Goal: Task Accomplishment & Management: Manage account settings

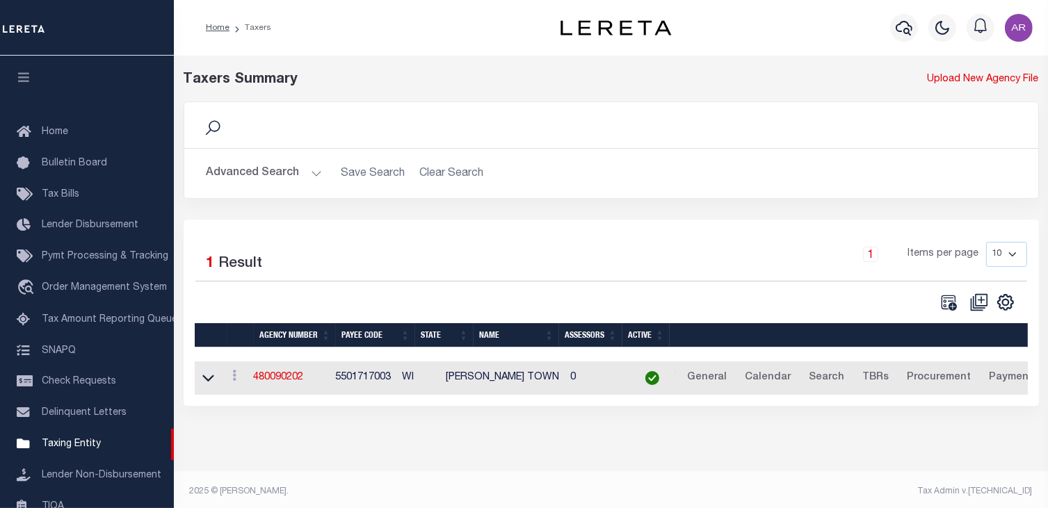
scroll to position [161, 0]
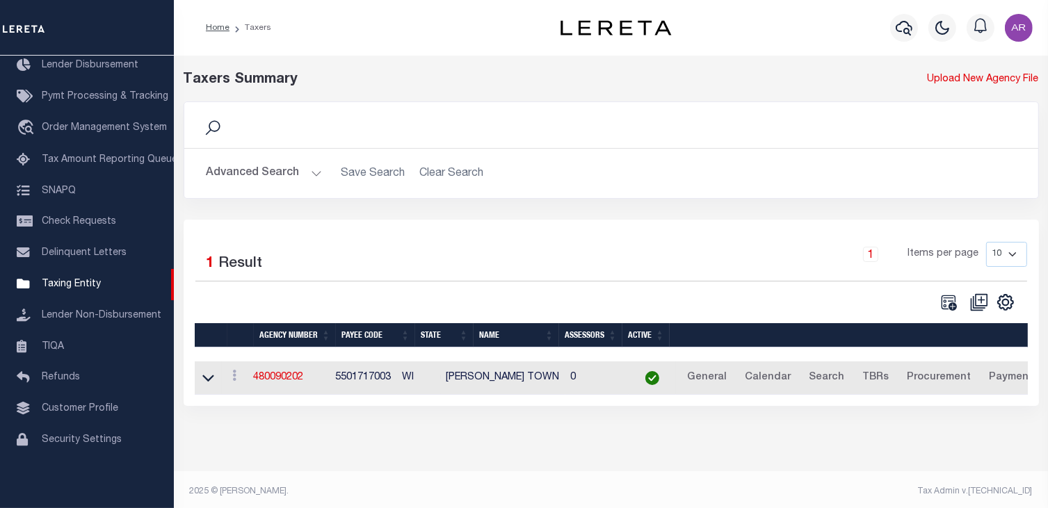
click at [309, 172] on button "Advanced Search" at bounding box center [264, 173] width 115 height 27
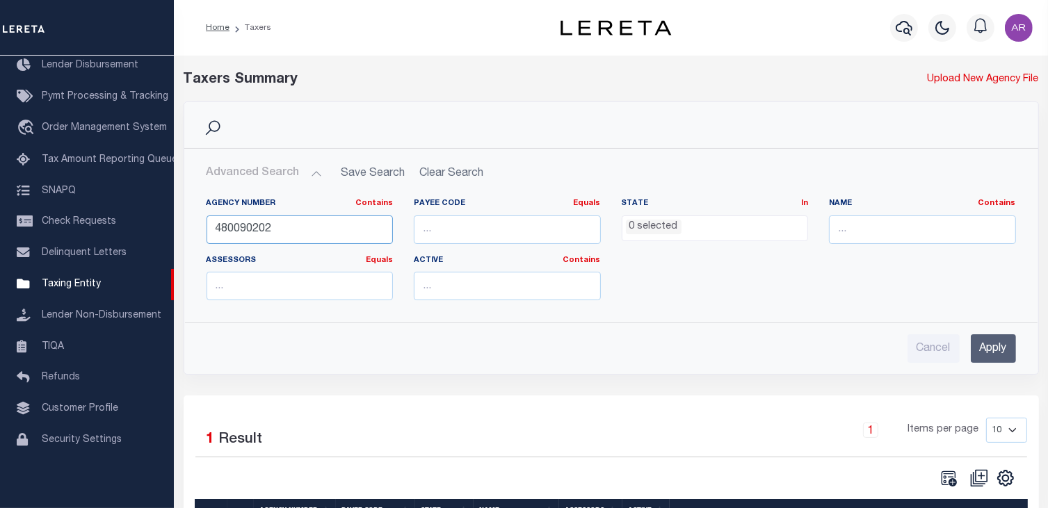
drag, startPoint x: 283, startPoint y: 227, endPoint x: 192, endPoint y: 228, distance: 91.1
click at [192, 228] on div "Agency Number Contains Contains Is 480090202 Payee Code Equals Equals Is Not Eq…" at bounding box center [611, 249] width 853 height 124
type input "010450000"
click at [1007, 344] on input "Apply" at bounding box center [993, 349] width 45 height 29
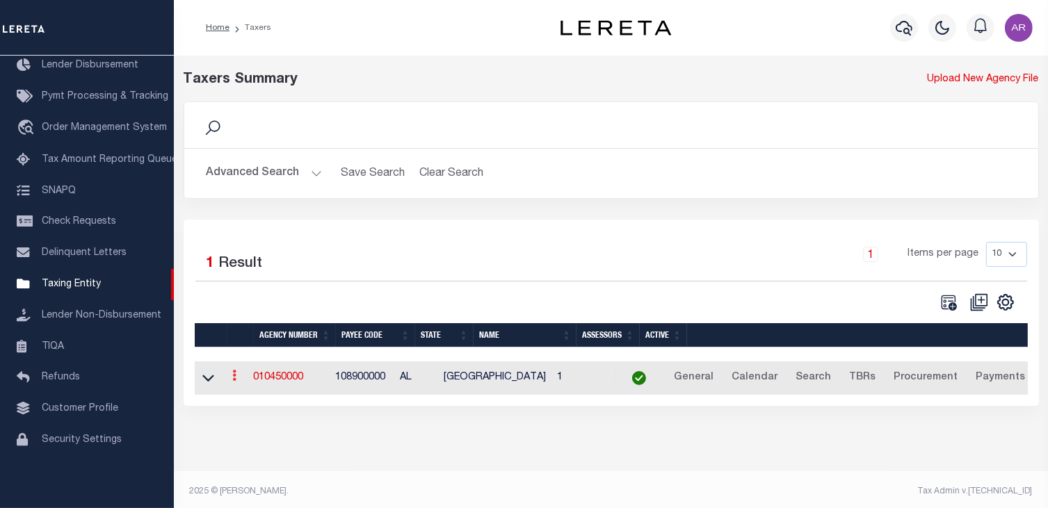
click at [237, 380] on icon at bounding box center [235, 375] width 4 height 11
click at [288, 422] on link "Clone agency" at bounding box center [276, 422] width 97 height 23
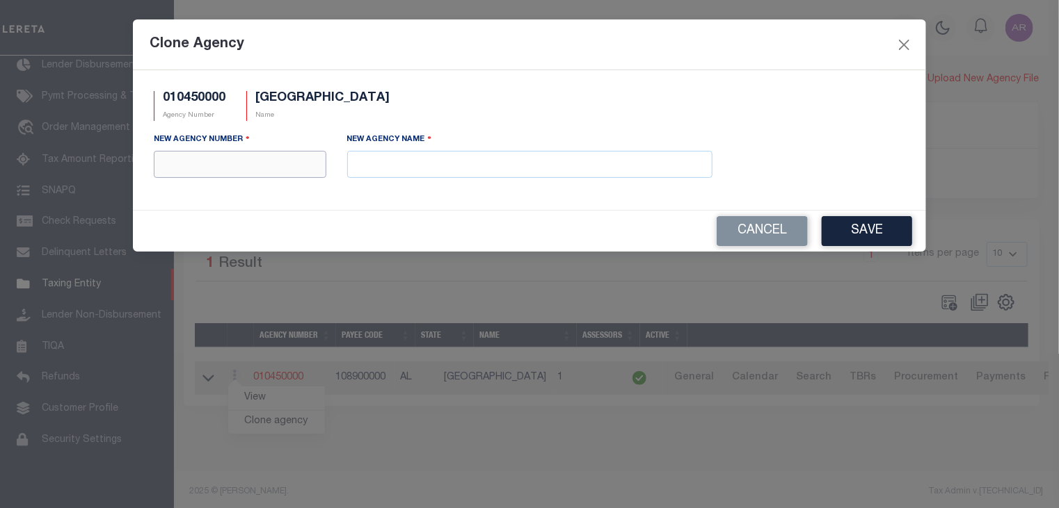
click at [194, 162] on input "text" at bounding box center [240, 164] width 172 height 27
type input "010458801"
click at [376, 161] on input "text" at bounding box center [529, 164] width 365 height 27
paste input "MADISON COUNTY MOBILE HOMES"
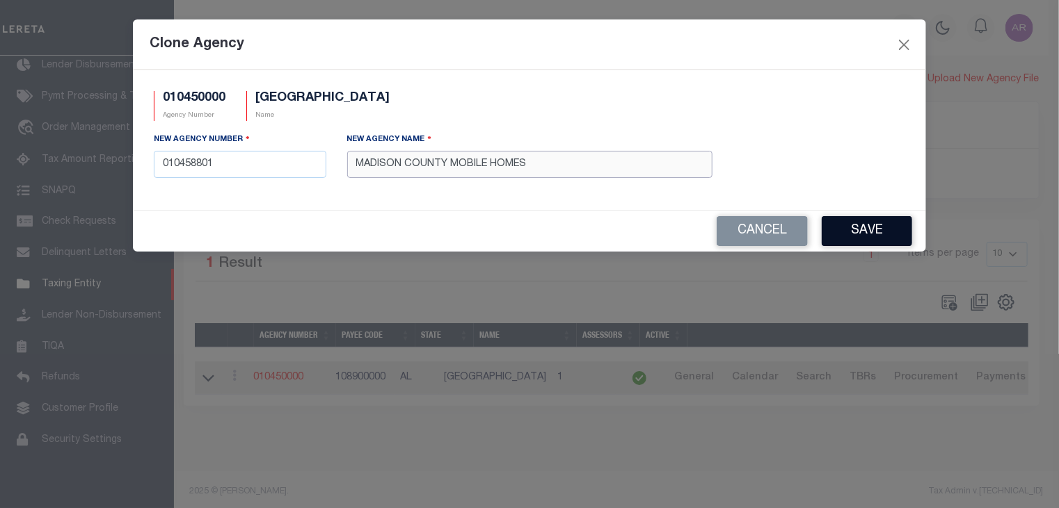
type input "MADISON COUNTY MOBILE HOMES"
click at [881, 232] on button "Save" at bounding box center [866, 231] width 90 height 30
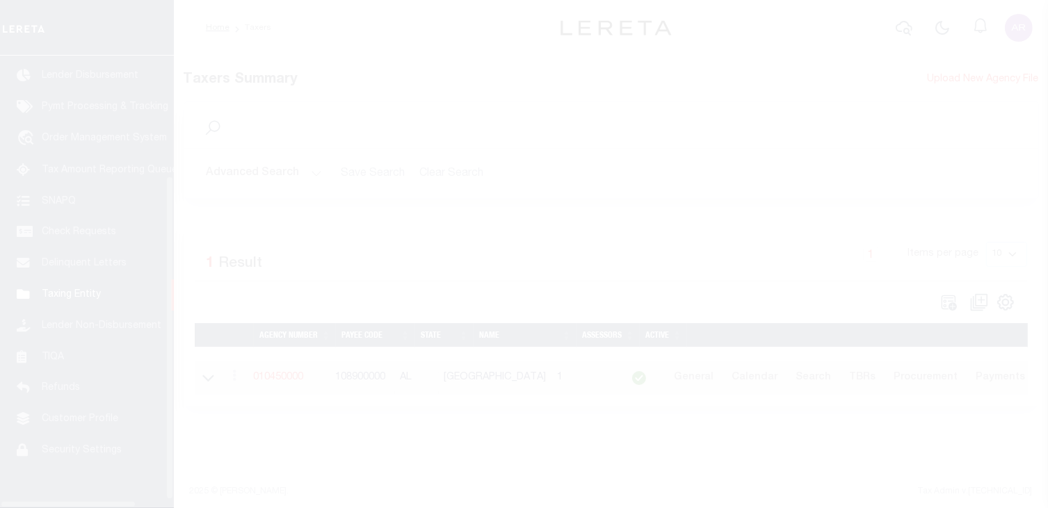
scroll to position [171, 0]
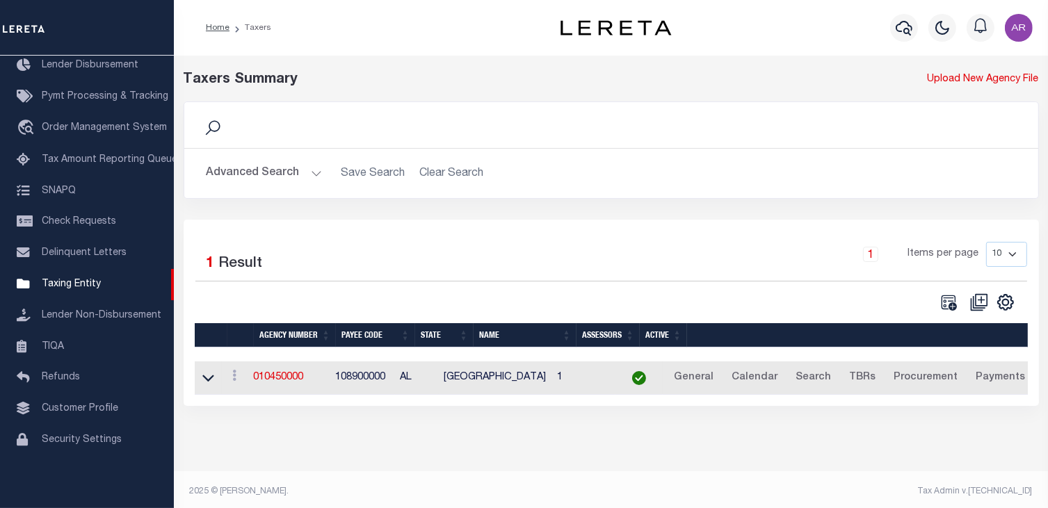
click at [312, 173] on button "Advanced Search" at bounding box center [264, 173] width 115 height 27
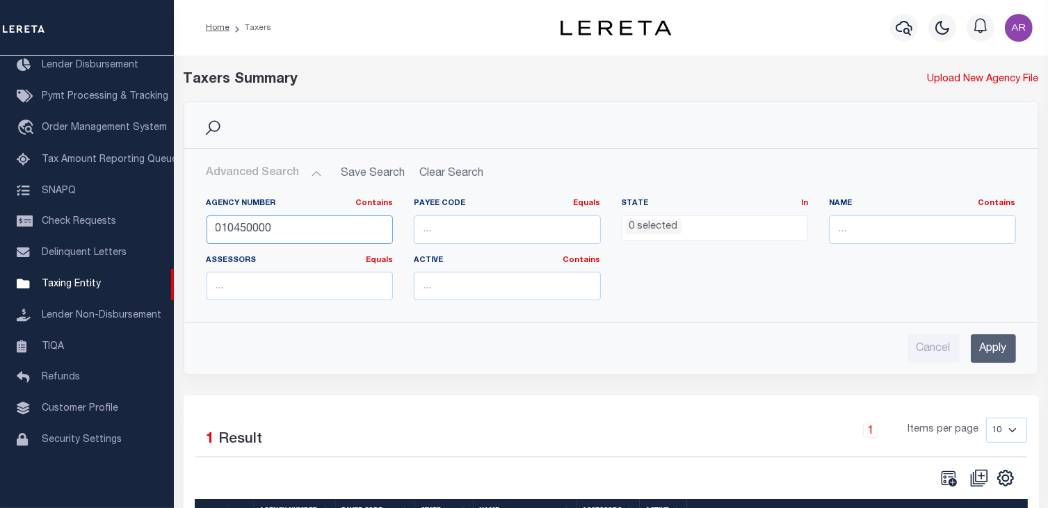
drag, startPoint x: 247, startPoint y: 224, endPoint x: 375, endPoint y: 234, distance: 128.4
click at [375, 234] on input "010450000" at bounding box center [300, 230] width 187 height 29
type input "010458801"
click at [996, 352] on input "Apply" at bounding box center [993, 349] width 45 height 29
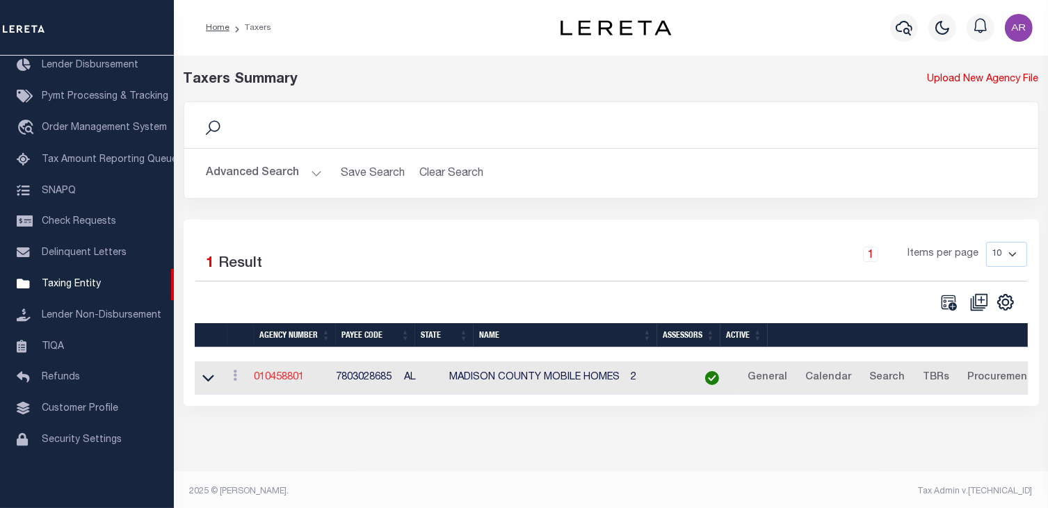
click at [295, 375] on link "010458801" at bounding box center [279, 378] width 50 height 10
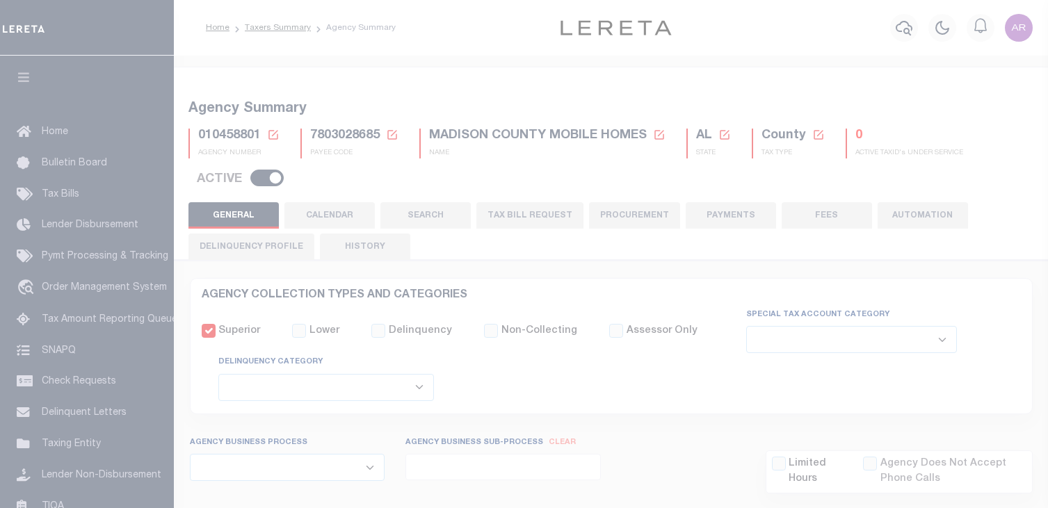
select select
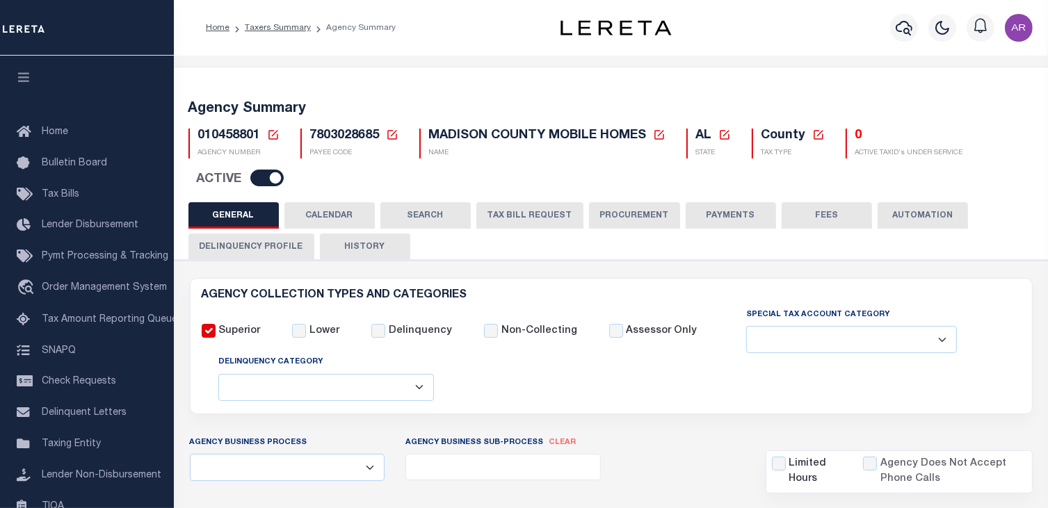
click at [814, 134] on icon at bounding box center [818, 135] width 13 height 13
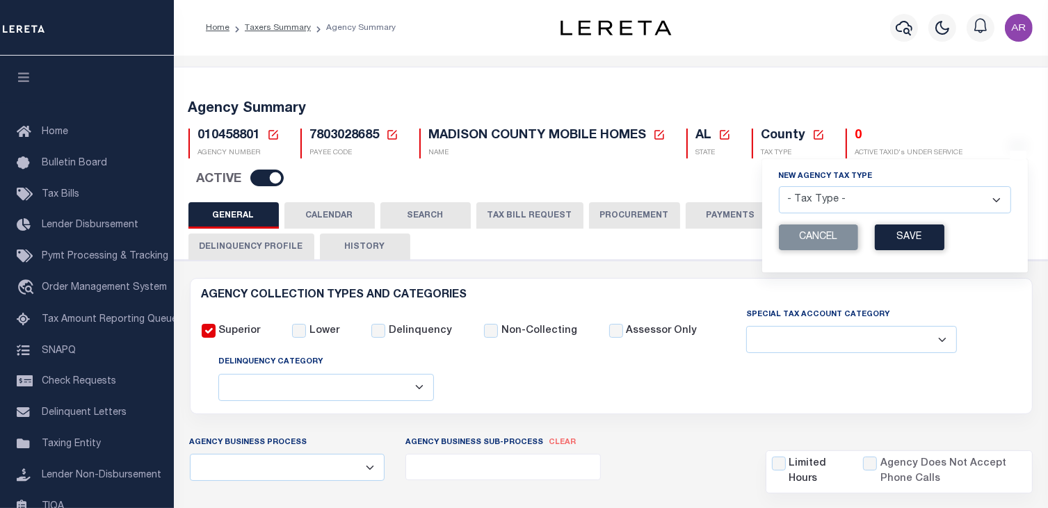
click at [982, 202] on select "- Tax Type - Assessments Bonds Borough Central Collection Agency City Conversio…" at bounding box center [895, 199] width 232 height 27
select select "52"
click at [779, 187] on select "- Tax Type - Assessments Bonds Borough Central Collection Agency City Conversio…" at bounding box center [895, 199] width 232 height 27
click at [915, 236] on button "Save" at bounding box center [910, 238] width 70 height 26
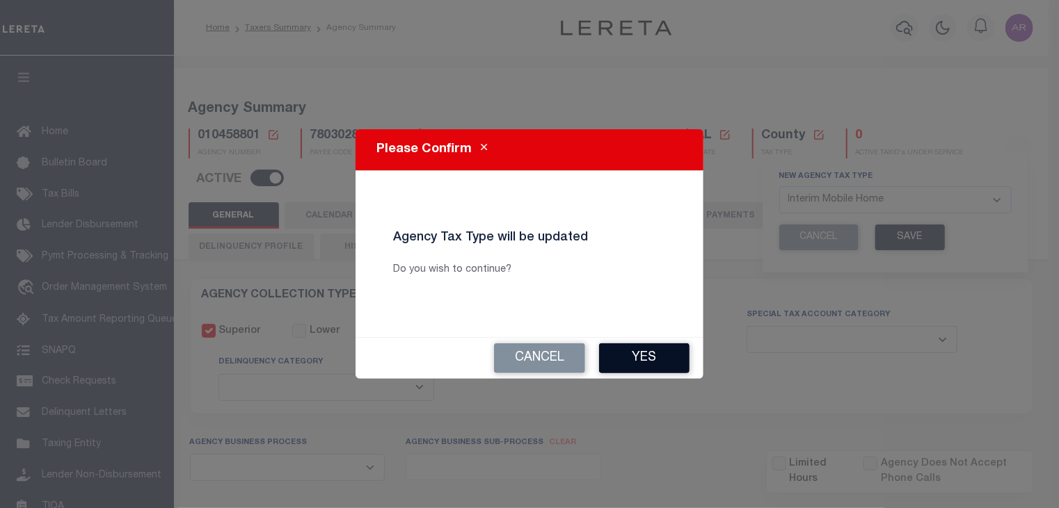
click at [657, 357] on button "Yes" at bounding box center [644, 359] width 90 height 30
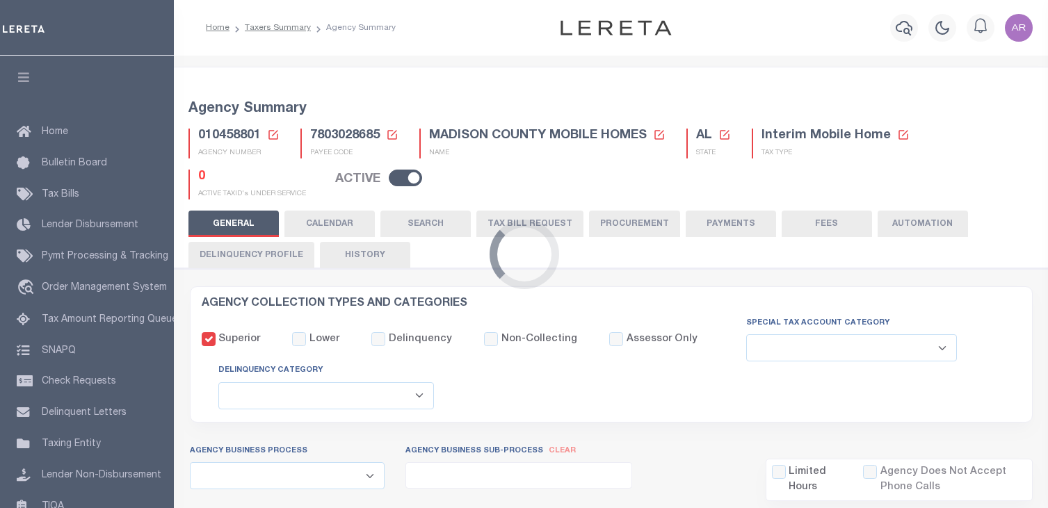
select select
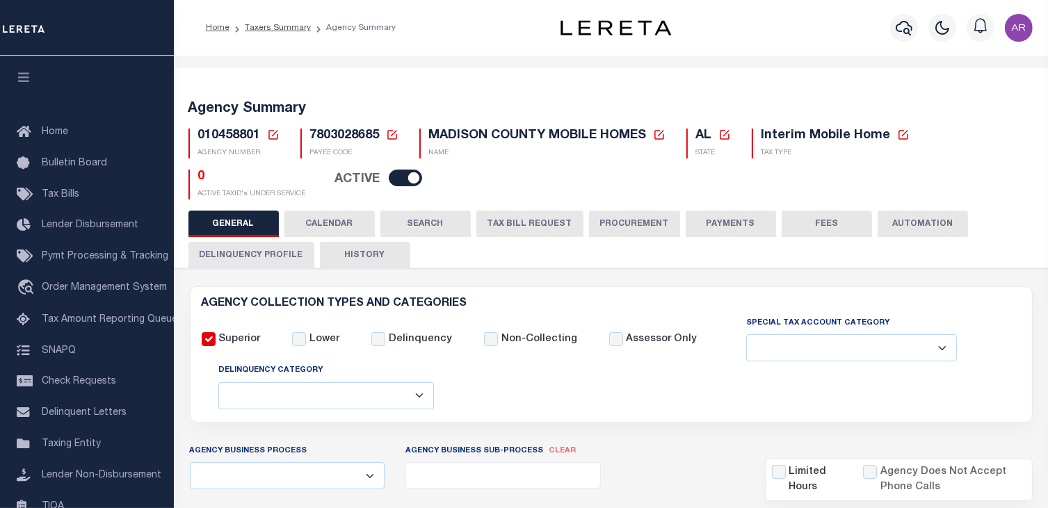
click at [724, 227] on button "PAYMENTS" at bounding box center [731, 224] width 90 height 26
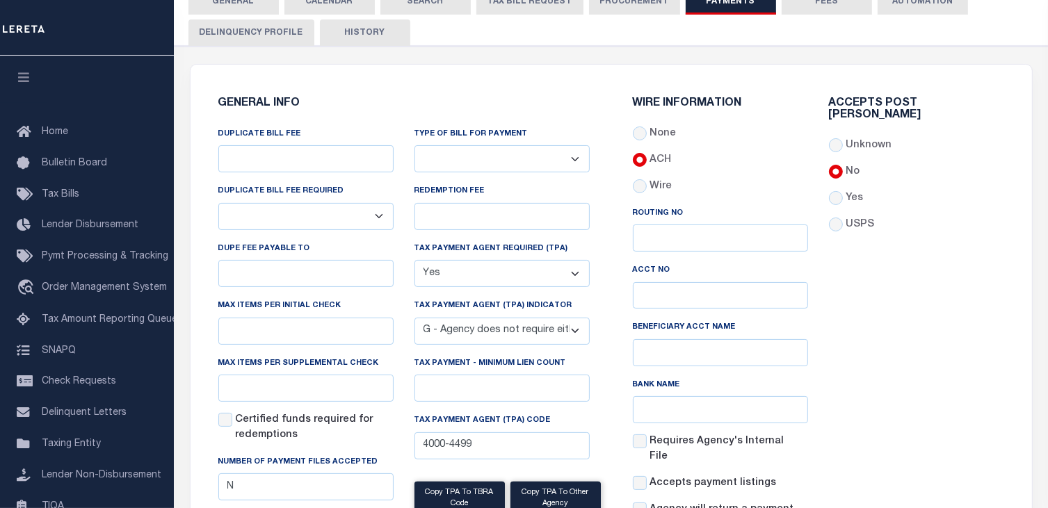
scroll to position [230, 0]
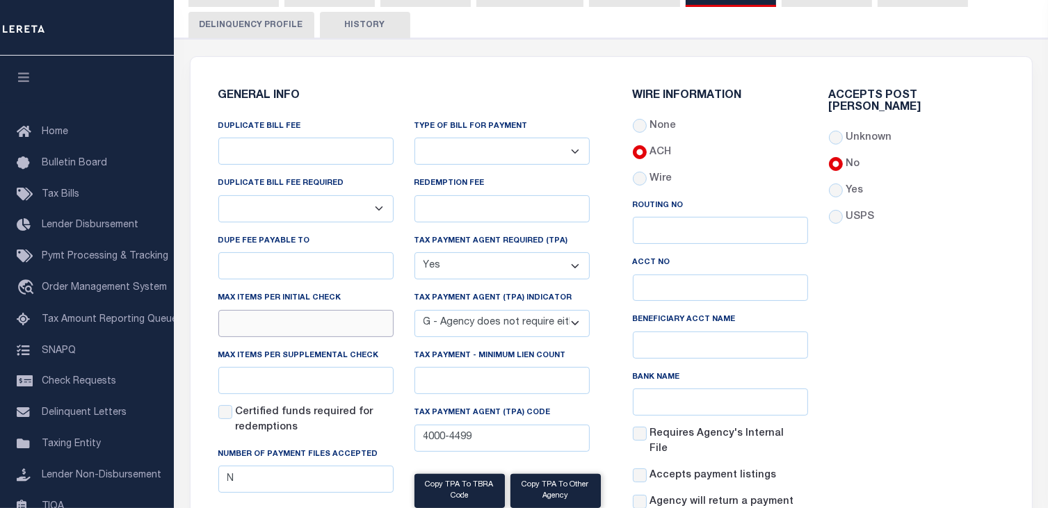
click at [272, 324] on input "text" at bounding box center [305, 323] width 175 height 27
type input "1"
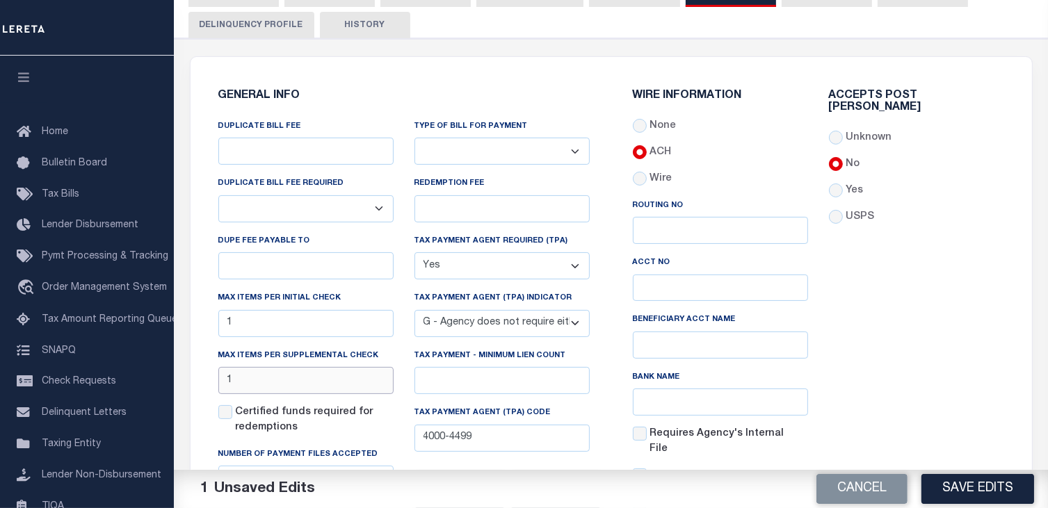
type input "1"
click at [919, 296] on div "Accepts Post Mark Unknown No Yes" at bounding box center [917, 313] width 196 height 447
click at [967, 131] on div "Unknown" at bounding box center [916, 138] width 175 height 15
click at [978, 489] on button "Save Edits" at bounding box center [978, 489] width 113 height 30
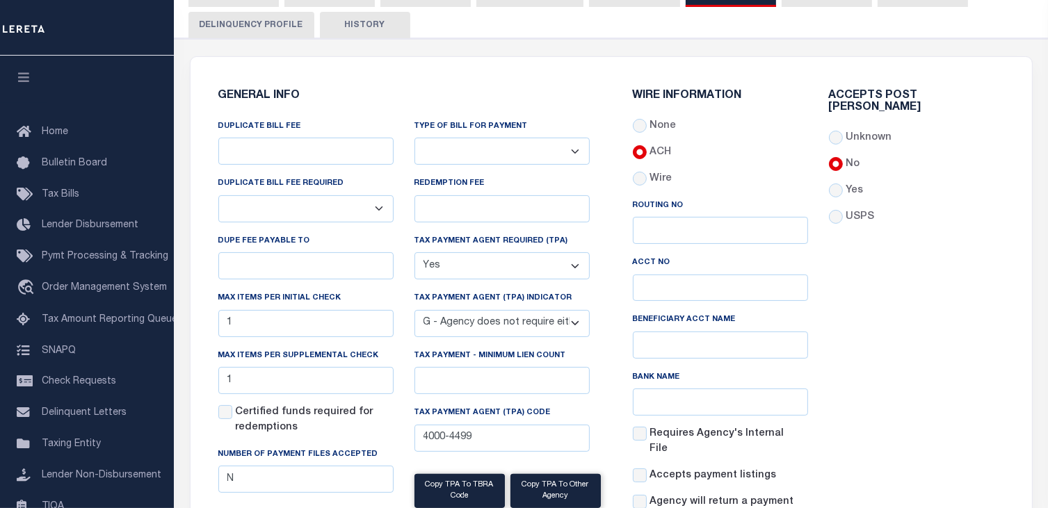
scroll to position [0, 0]
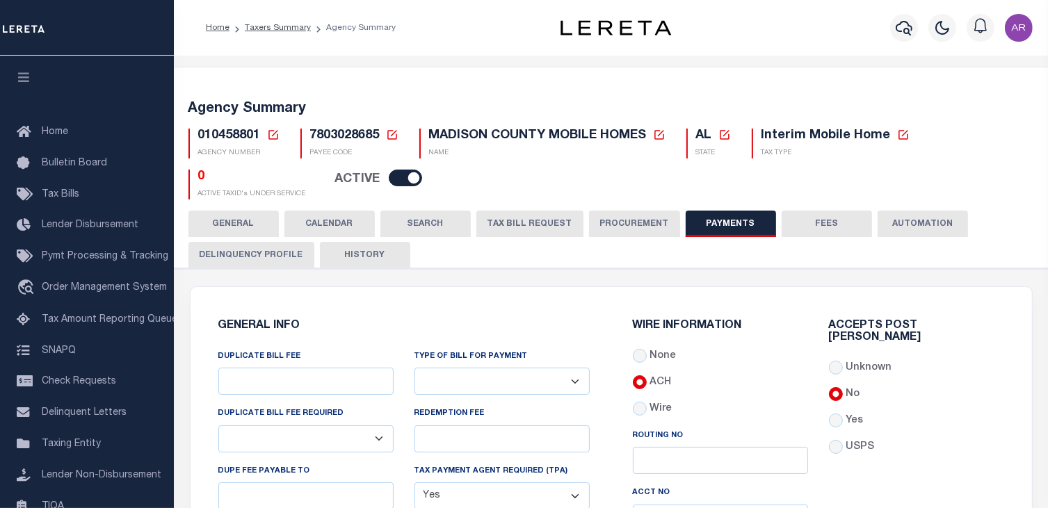
click at [230, 222] on button "GENERAL" at bounding box center [233, 224] width 90 height 26
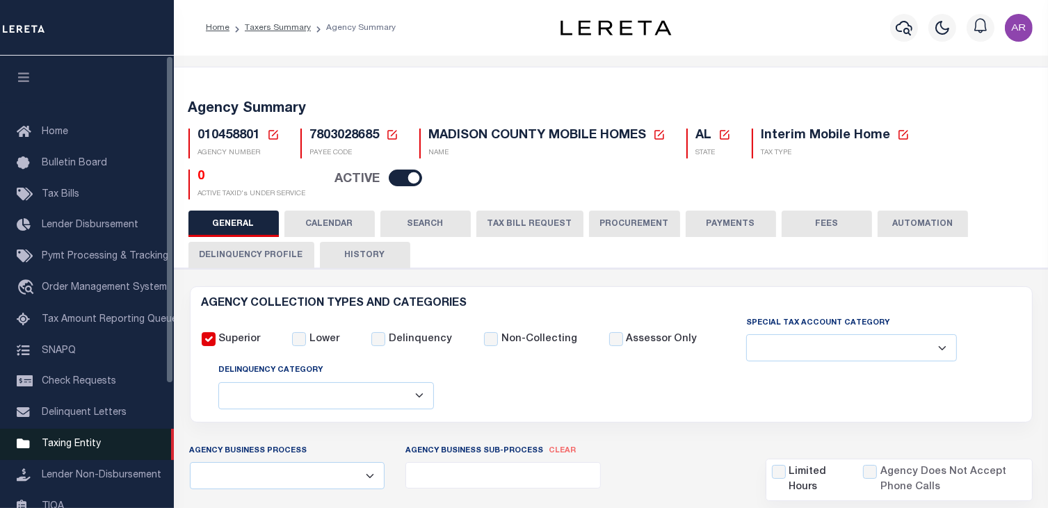
click at [82, 449] on span "Taxing Entity" at bounding box center [71, 445] width 59 height 10
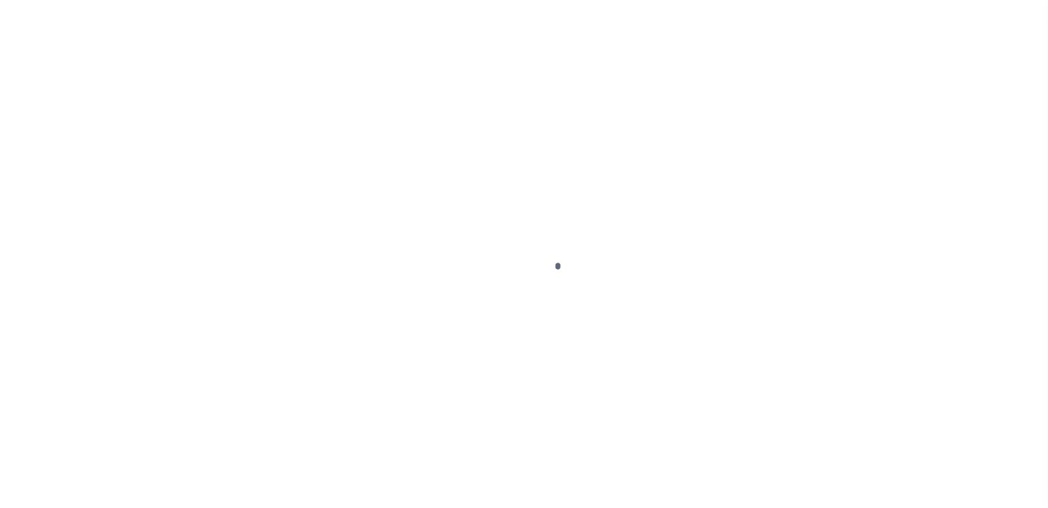
scroll to position [171, 0]
